Goal: Navigation & Orientation: Find specific page/section

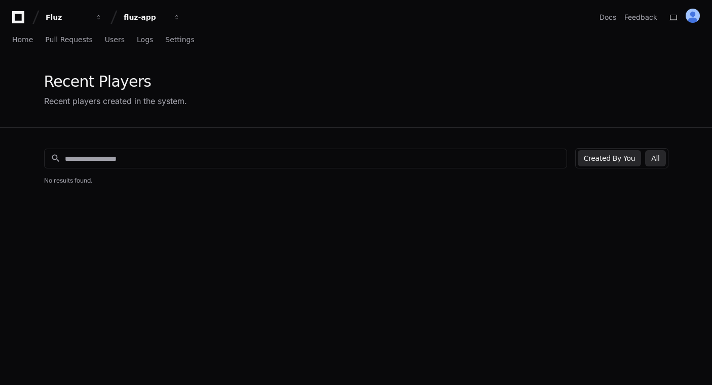
click at [659, 159] on button "All" at bounding box center [655, 158] width 20 height 16
click at [656, 159] on button "All" at bounding box center [655, 158] width 20 height 16
click at [657, 157] on button "All" at bounding box center [655, 158] width 20 height 16
click at [654, 161] on button "All" at bounding box center [655, 158] width 20 height 16
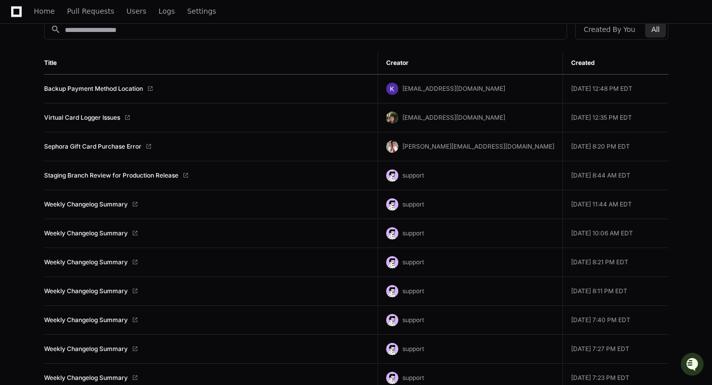
scroll to position [67, 0]
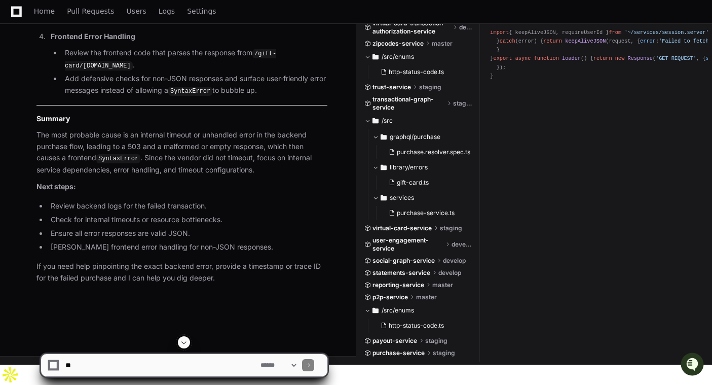
scroll to position [2954, 0]
